Goal: Check status: Check status

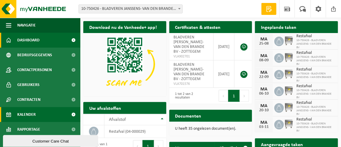
click at [27, 114] on span "Kalender" at bounding box center [26, 114] width 18 height 15
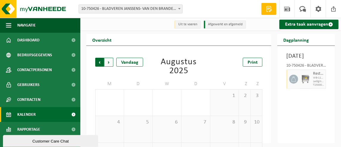
click at [111, 64] on span "Volgende" at bounding box center [108, 62] width 9 height 9
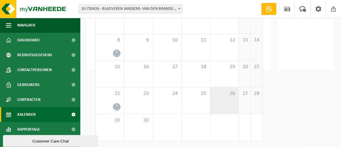
scroll to position [23, 0]
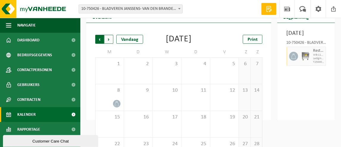
click at [111, 39] on span "Volgende" at bounding box center [108, 39] width 9 height 9
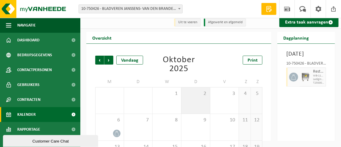
scroll to position [0, 0]
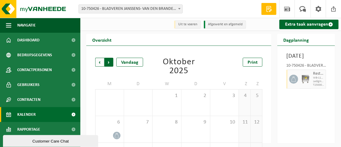
click at [96, 63] on span "Vorige" at bounding box center [99, 62] width 9 height 9
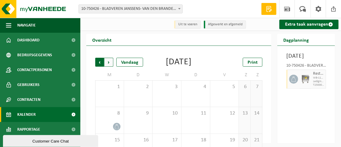
click at [110, 64] on span "Volgende" at bounding box center [108, 62] width 9 height 9
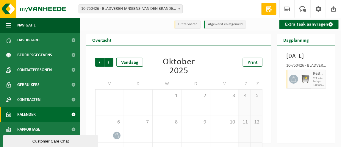
click at [110, 64] on span "Volgende" at bounding box center [108, 62] width 9 height 9
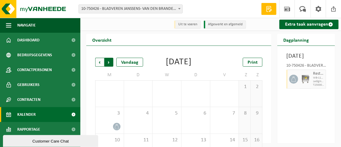
click at [100, 64] on span "Vorige" at bounding box center [99, 62] width 9 height 9
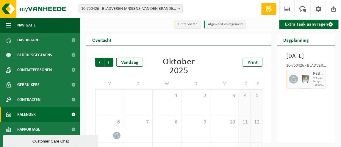
click at [100, 64] on span "Vorige" at bounding box center [99, 62] width 9 height 9
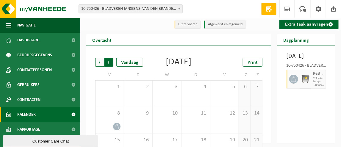
click at [99, 63] on span "Vorige" at bounding box center [99, 62] width 9 height 9
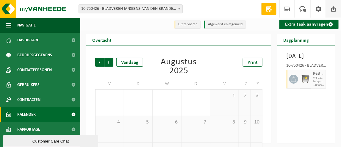
click at [334, 9] on span at bounding box center [333, 9] width 9 height 18
